Goal: Task Accomplishment & Management: Use online tool/utility

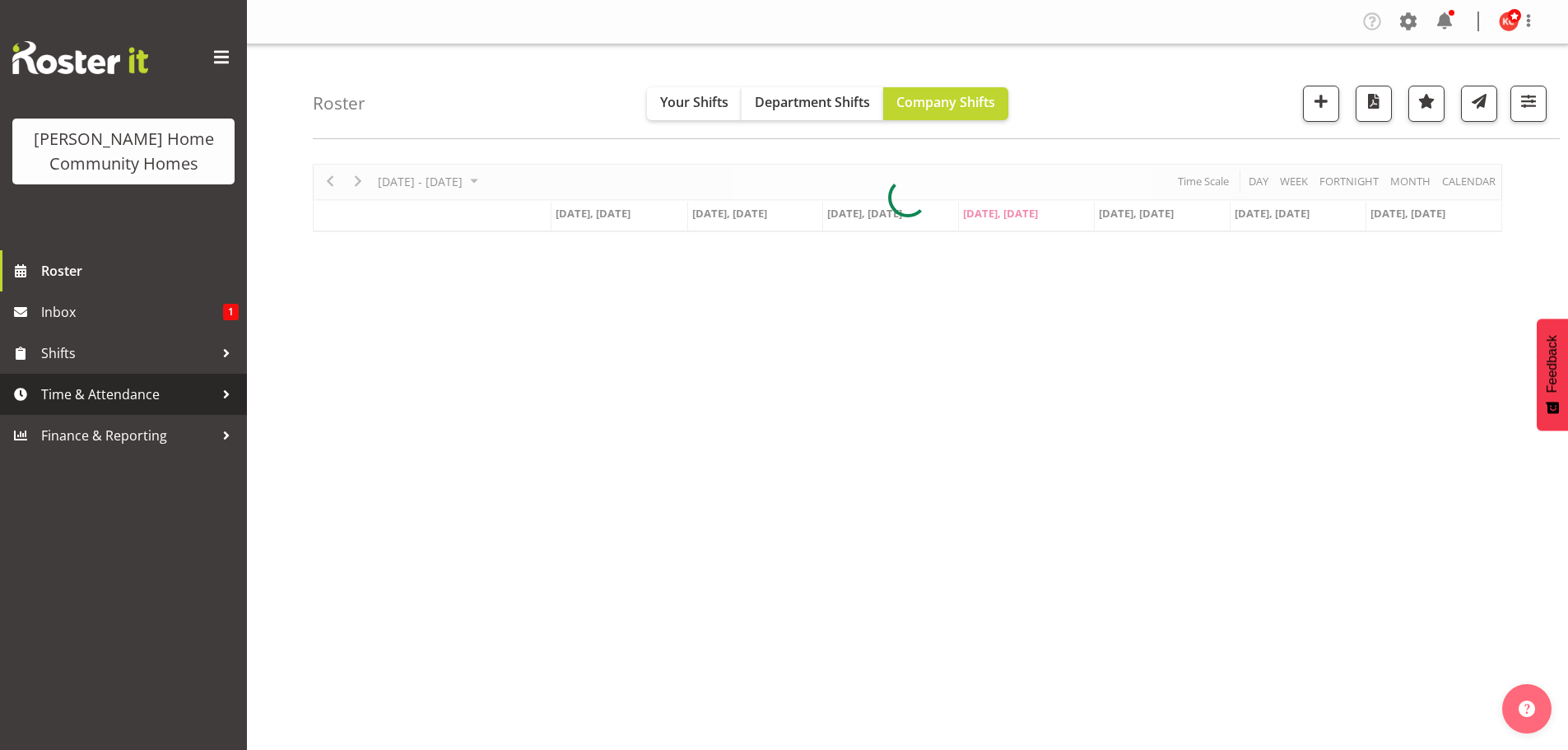
click at [78, 397] on span "Time & Attendance" at bounding box center [128, 394] width 173 height 25
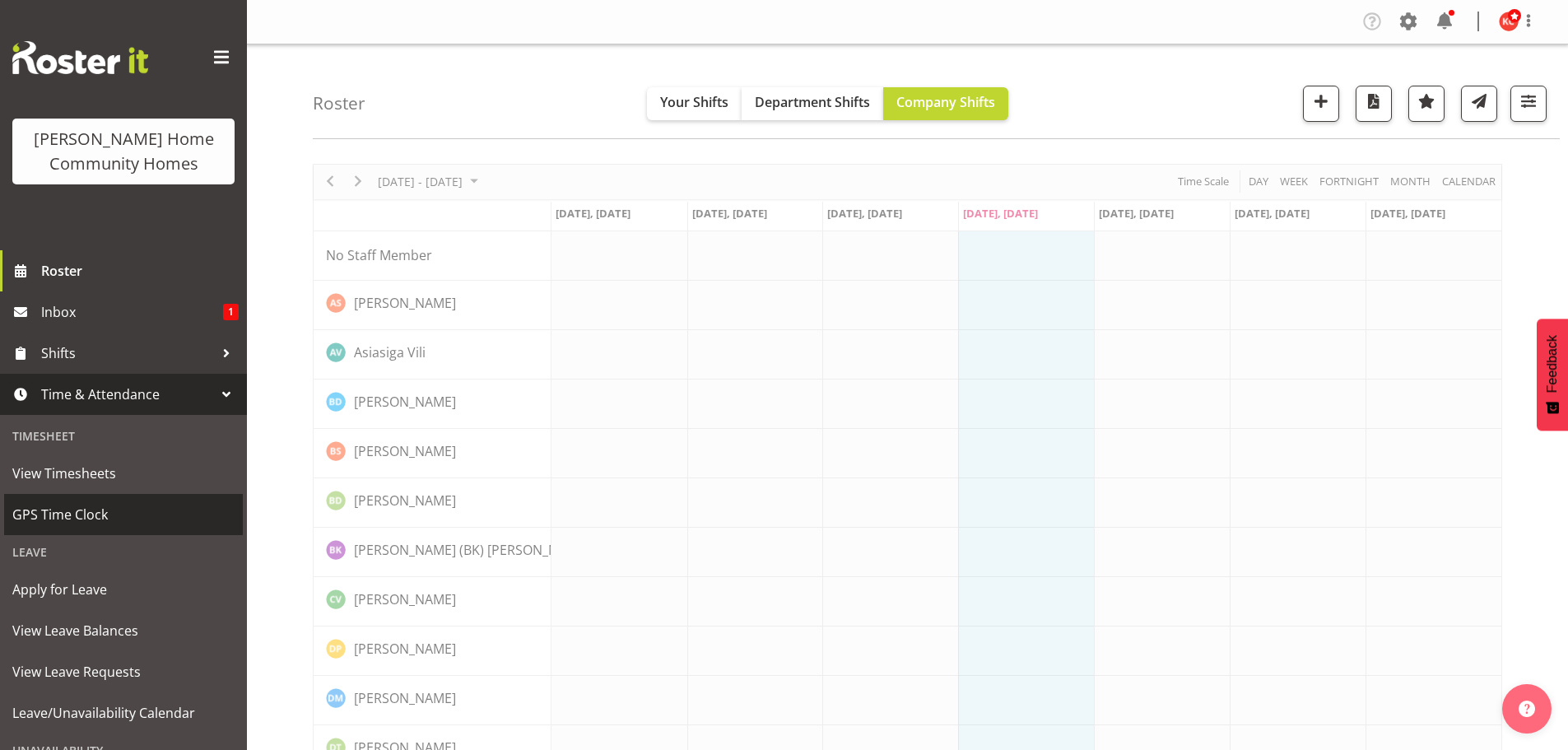
click at [74, 517] on span "GPS Time Clock" at bounding box center [123, 514] width 222 height 25
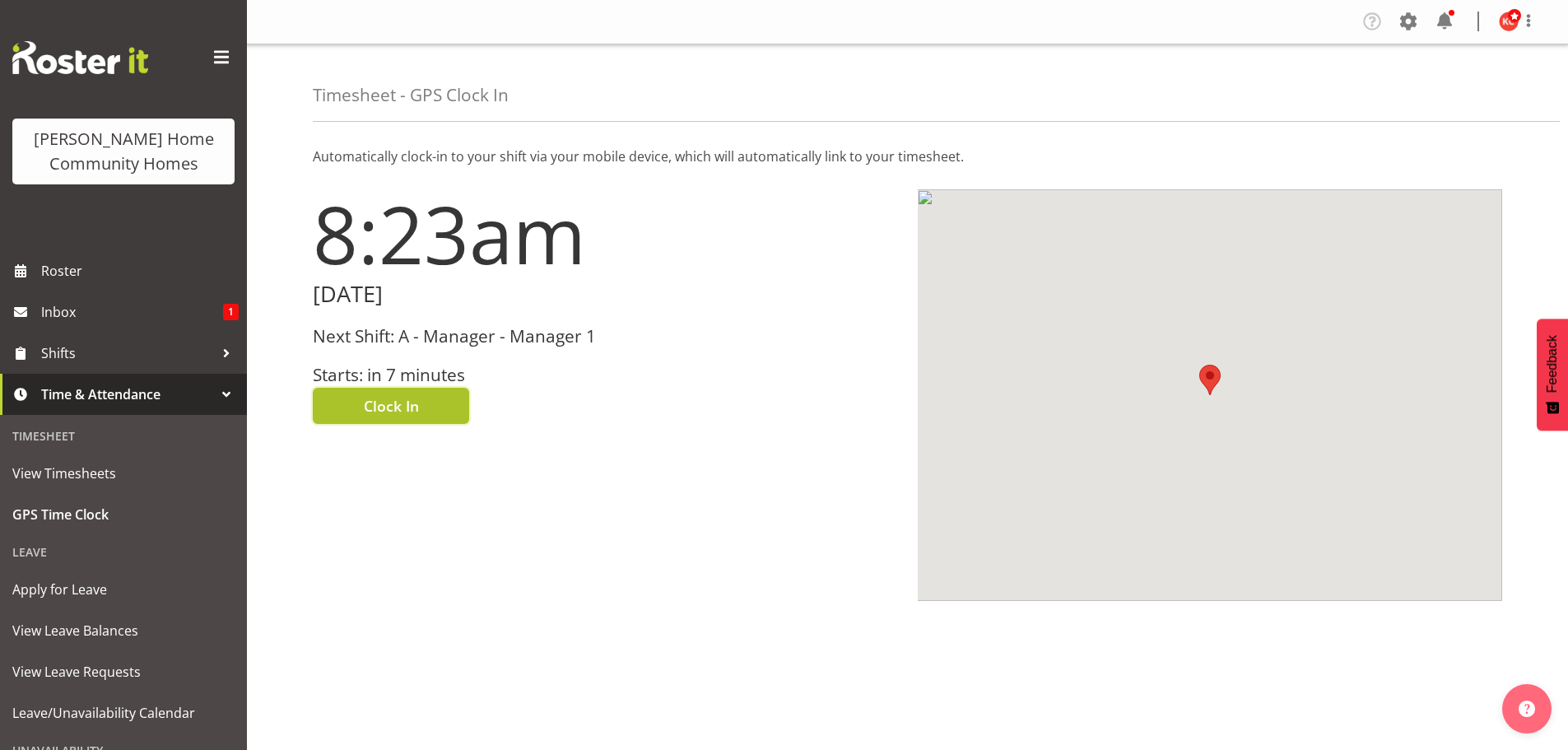
click at [379, 402] on span "Clock In" at bounding box center [391, 405] width 55 height 21
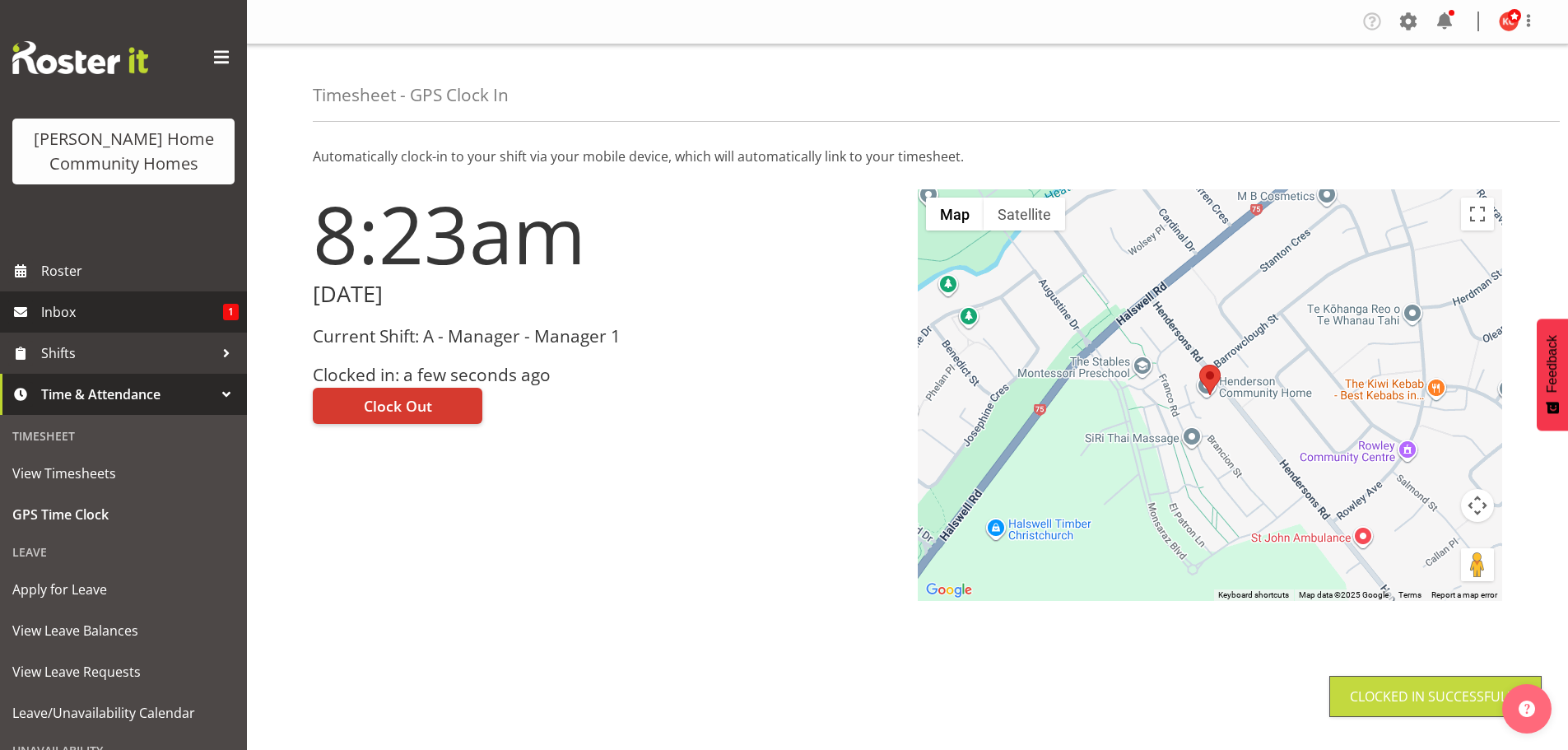
click at [78, 320] on span "Inbox" at bounding box center [132, 311] width 182 height 25
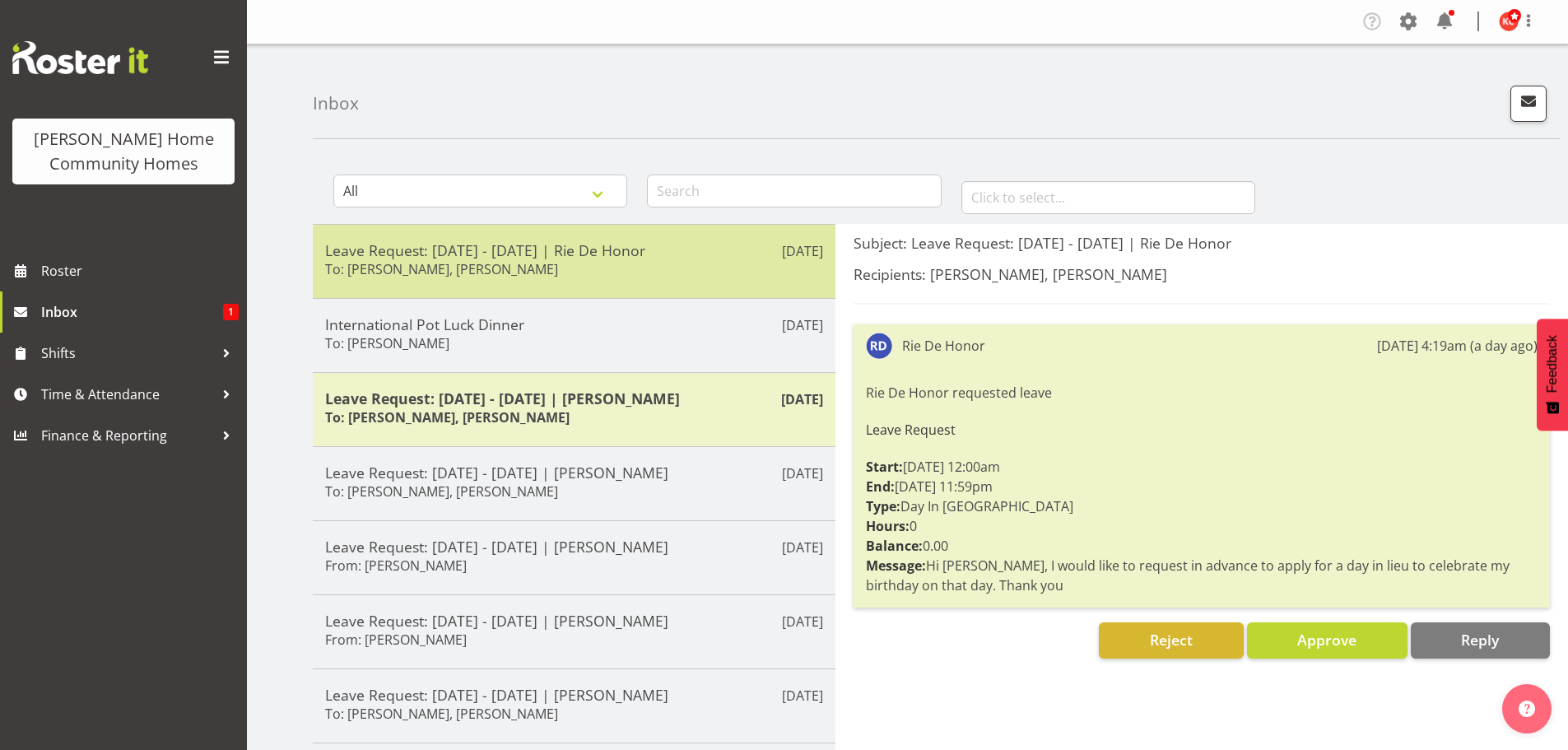
click at [491, 264] on h6 "To: Barbara Dunlop, Kirsty Crossley" at bounding box center [441, 269] width 233 height 16
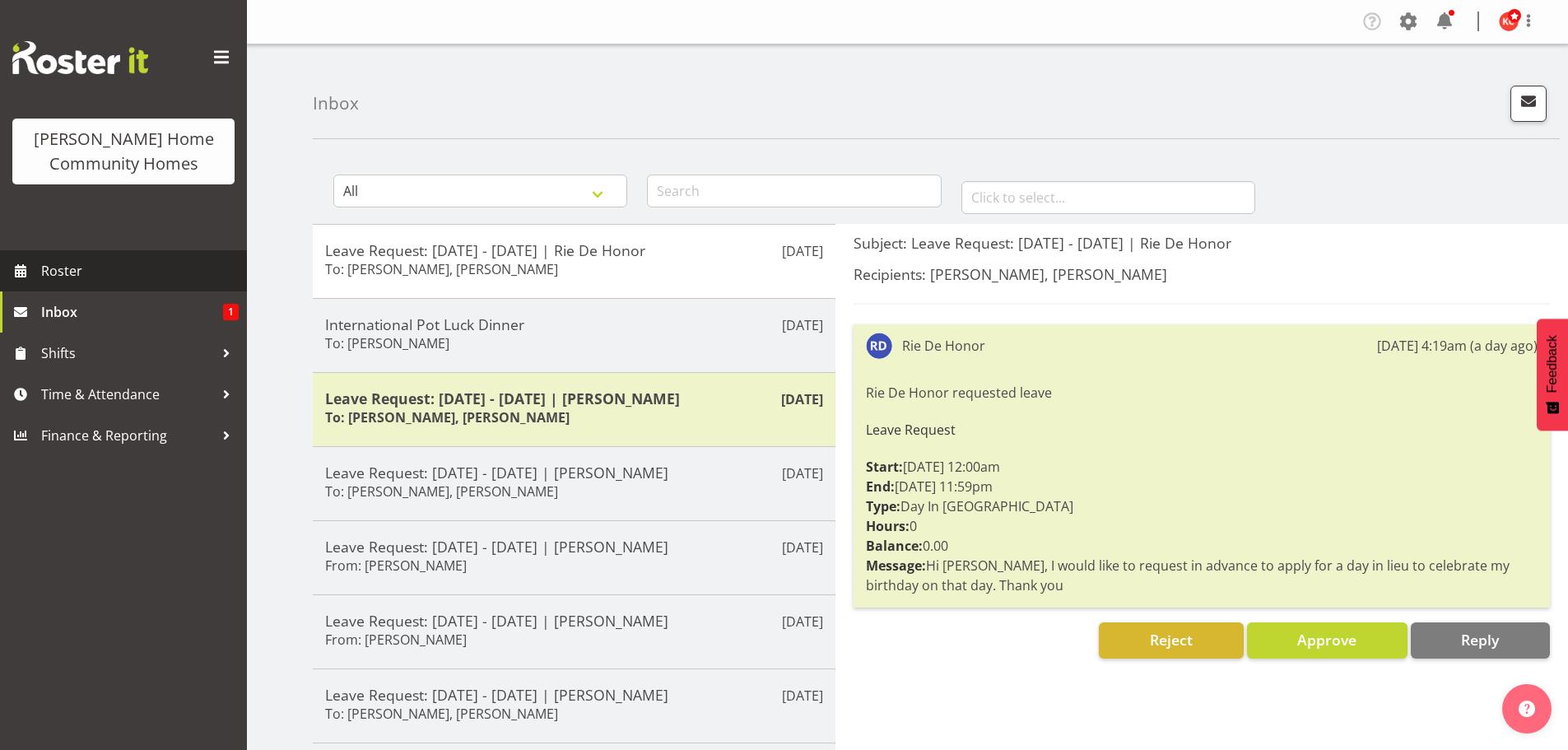
click at [50, 277] on span "Roster" at bounding box center [140, 271] width 198 height 25
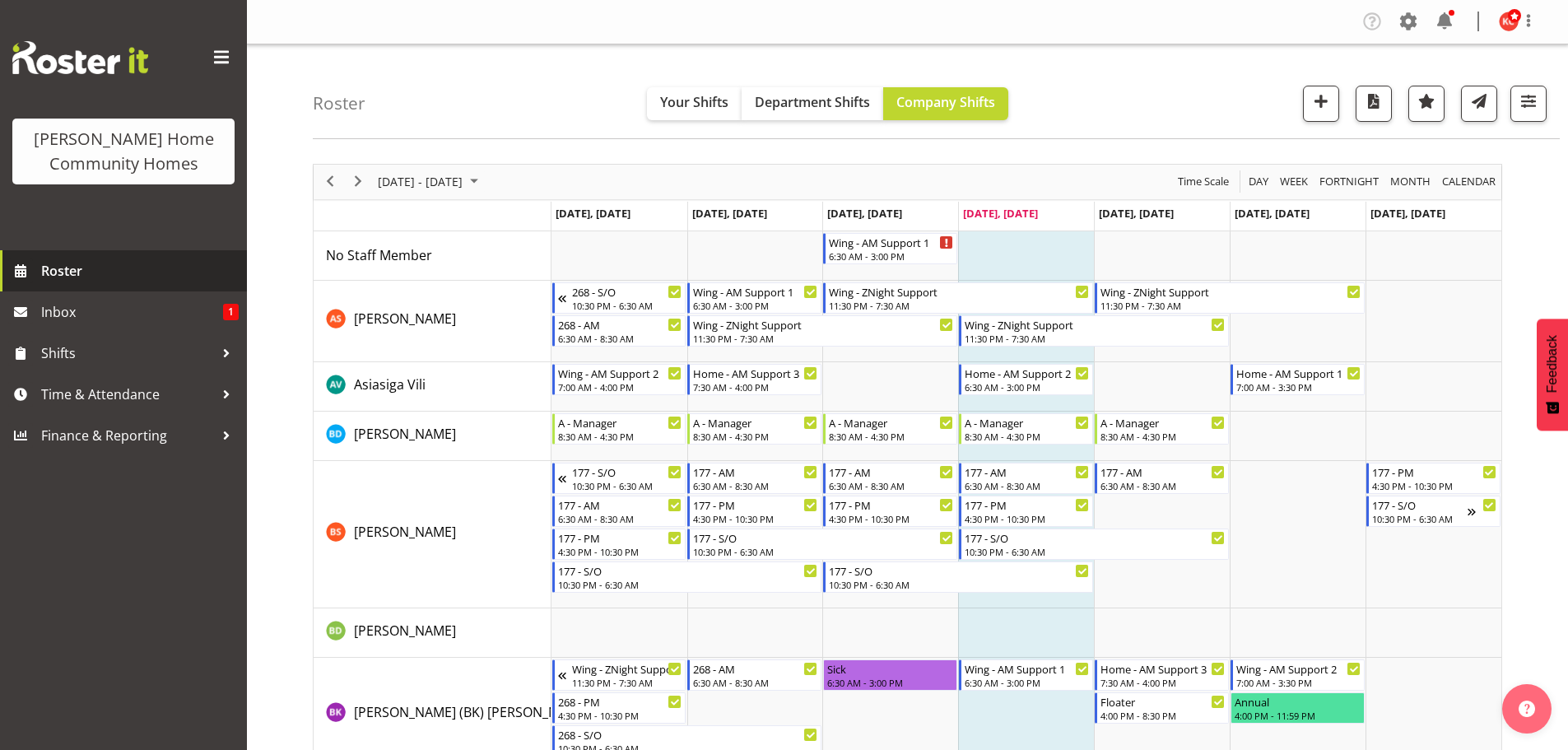
click at [51, 275] on span "Roster" at bounding box center [140, 271] width 198 height 25
click at [362, 179] on span "Next" at bounding box center [358, 181] width 19 height 20
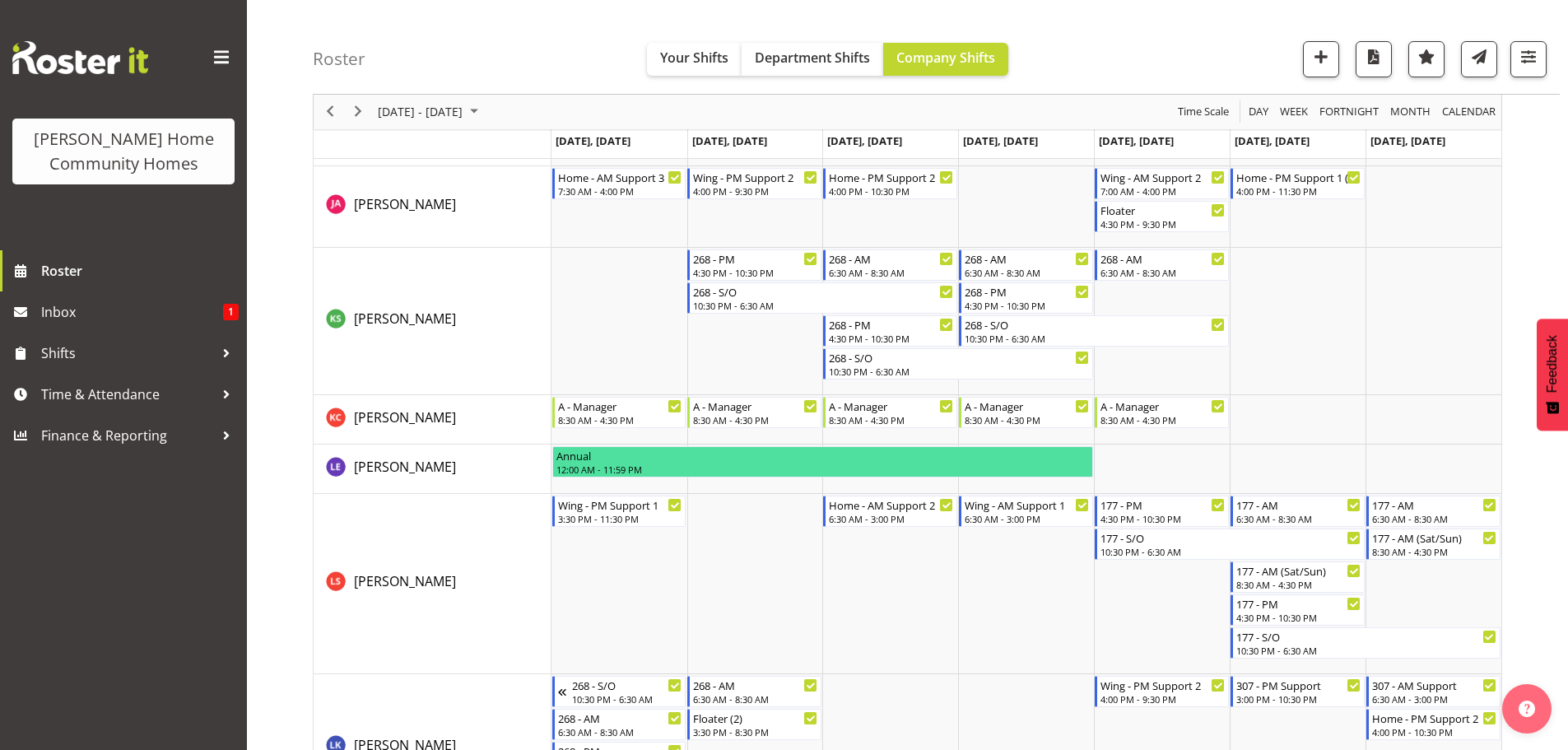
scroll to position [1317, 0]
